Goal: Task Accomplishment & Management: Manage account settings

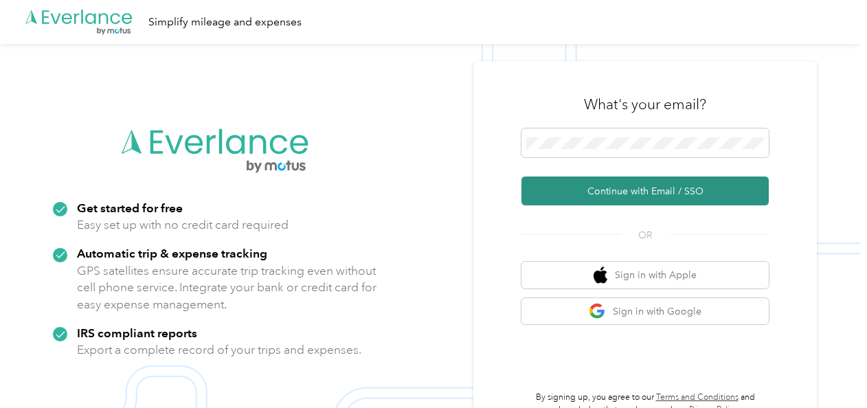
click at [549, 188] on button "Continue with Email / SSO" at bounding box center [644, 191] width 247 height 29
click at [634, 190] on button "Continue with Email / SSO" at bounding box center [644, 191] width 247 height 29
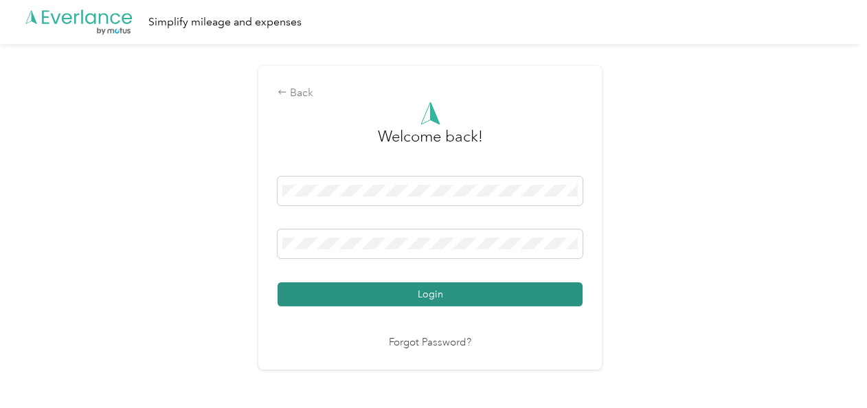
click at [402, 290] on button "Login" at bounding box center [429, 294] width 305 height 24
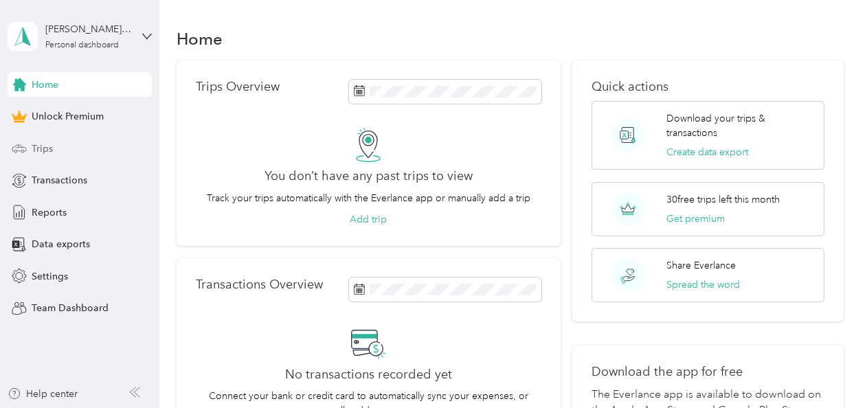
click at [45, 151] on span "Trips" at bounding box center [42, 148] width 21 height 14
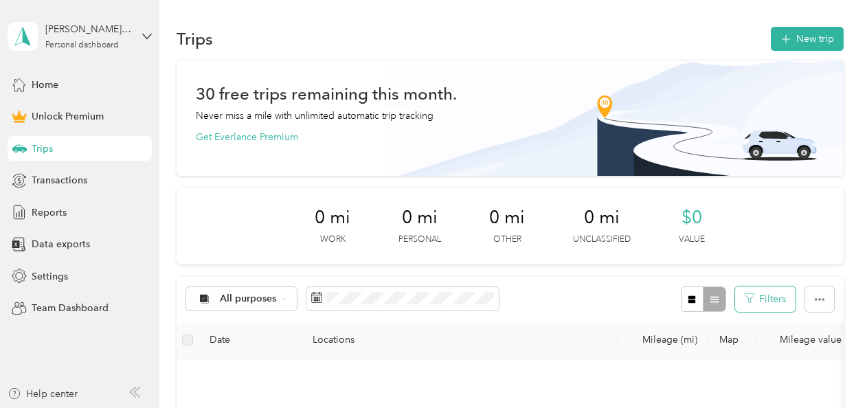
click at [753, 292] on button "Filters" at bounding box center [765, 298] width 60 height 25
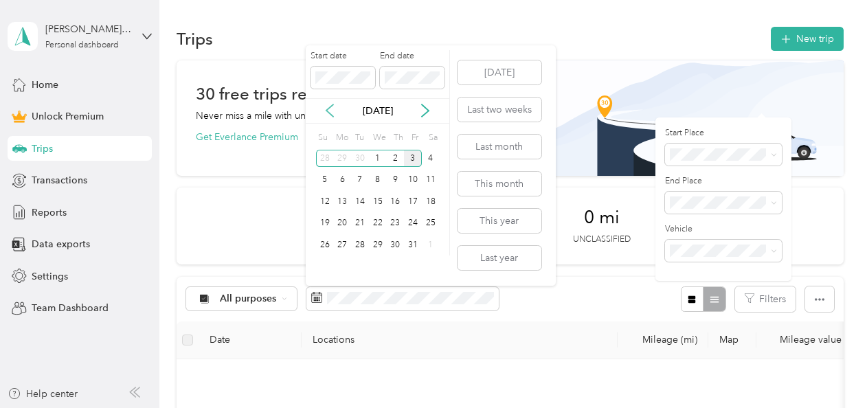
click at [333, 113] on icon at bounding box center [330, 111] width 14 height 14
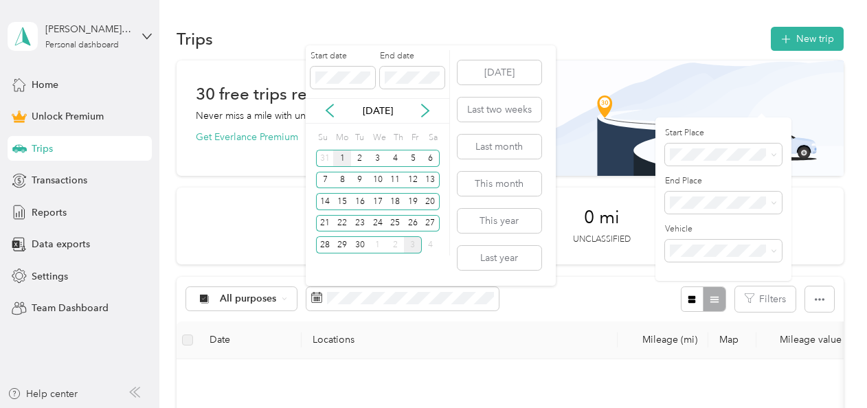
click at [343, 154] on div "1" at bounding box center [342, 158] width 18 height 17
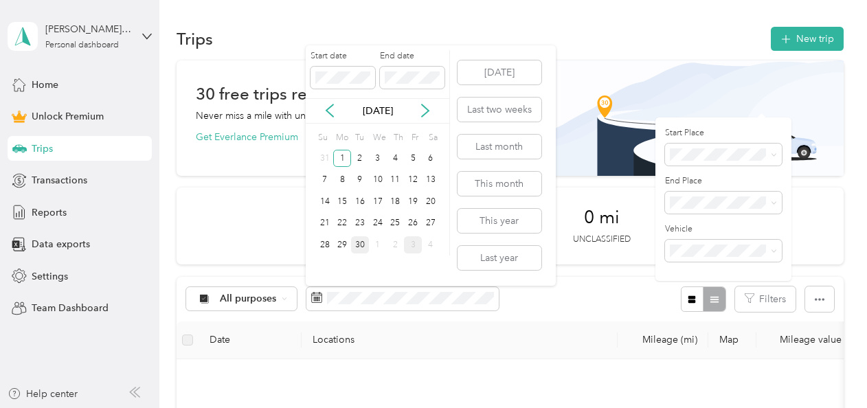
click at [361, 245] on div "30" at bounding box center [360, 244] width 18 height 17
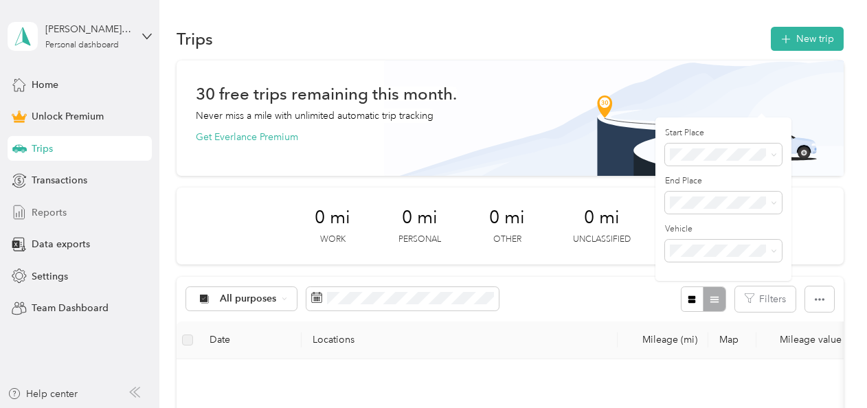
click at [54, 212] on span "Reports" at bounding box center [49, 212] width 35 height 14
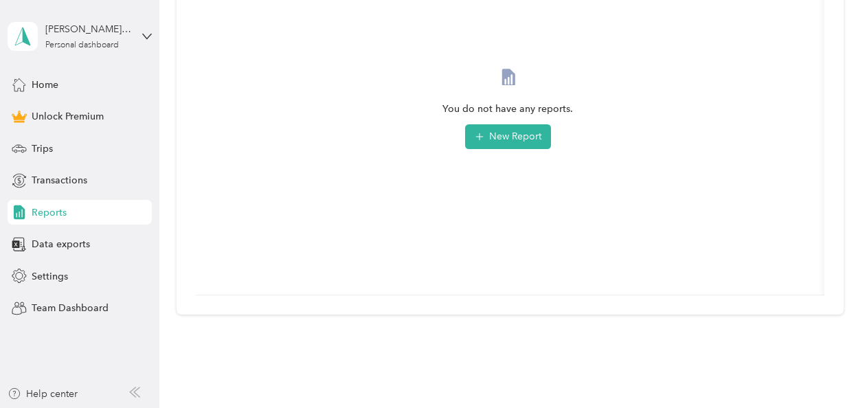
scroll to position [257, 0]
